Goal: Task Accomplishment & Management: Manage account settings

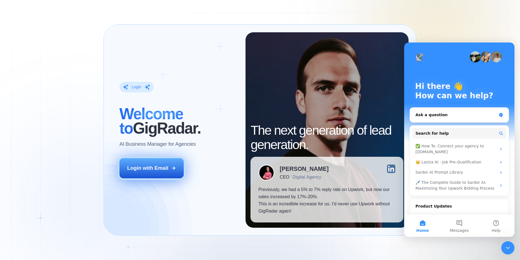
click at [140, 168] on div "Login with Email" at bounding box center [147, 167] width 41 height 7
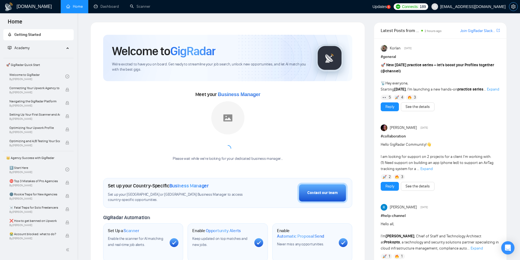
click at [512, 4] on icon "setting" at bounding box center [513, 6] width 4 height 4
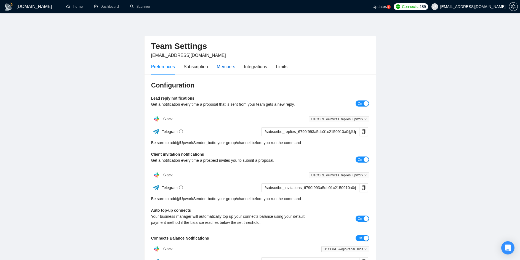
click at [230, 67] on div "Members" at bounding box center [226, 66] width 18 height 7
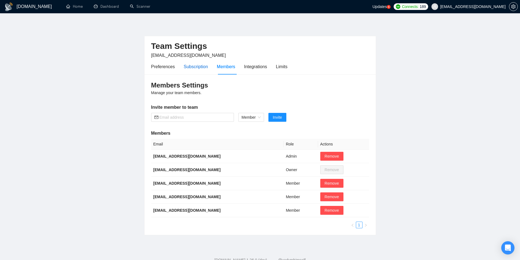
click at [201, 69] on div "Subscription" at bounding box center [196, 66] width 24 height 7
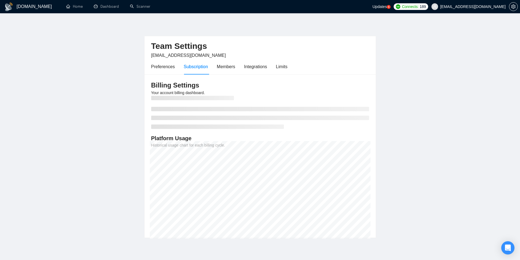
click at [245, 66] on div "Preferences Subscription Members Integrations Limits" at bounding box center [219, 67] width 136 height 16
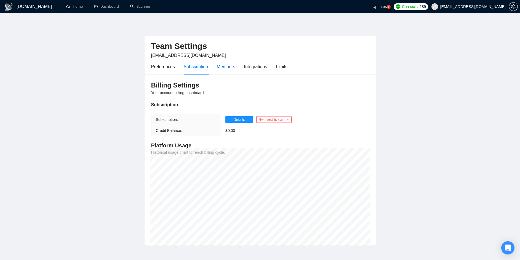
click at [231, 67] on div "Members" at bounding box center [226, 66] width 18 height 7
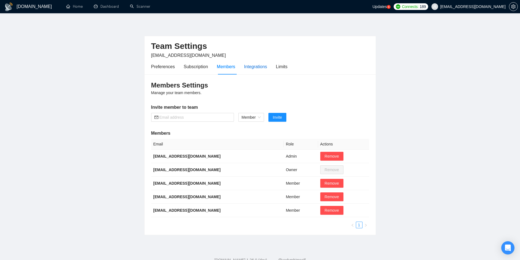
scroll to position [1, 0]
click at [248, 66] on div "Integrations" at bounding box center [255, 65] width 23 height 7
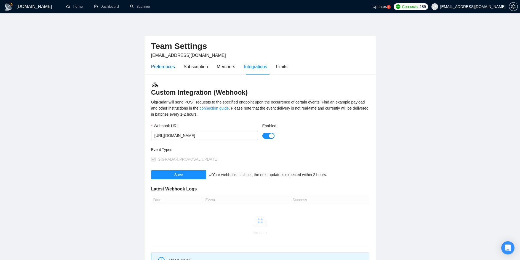
click at [167, 68] on div "Preferences" at bounding box center [163, 66] width 24 height 7
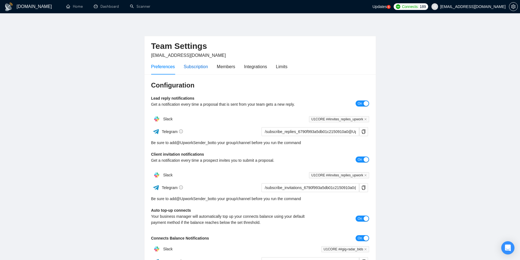
click at [195, 65] on div "Subscription" at bounding box center [196, 66] width 24 height 7
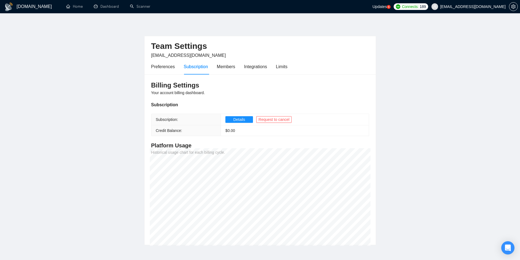
scroll to position [28, 0]
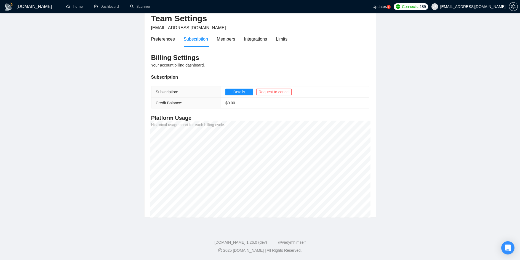
click at [244, 87] on td "Details Request to cancel" at bounding box center [295, 91] width 148 height 11
click at [244, 91] on span "Details" at bounding box center [239, 92] width 12 height 6
